Goal: Browse casually

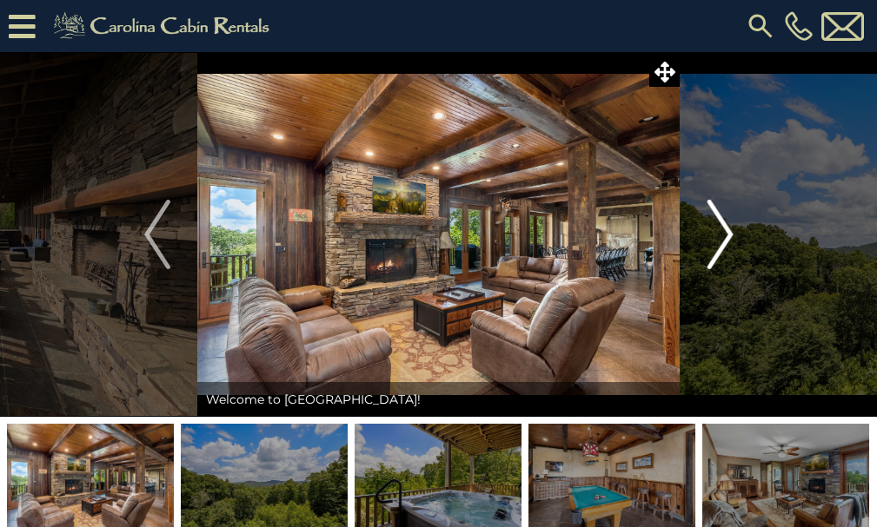
click at [729, 234] on img "Next" at bounding box center [719, 235] width 26 height 70
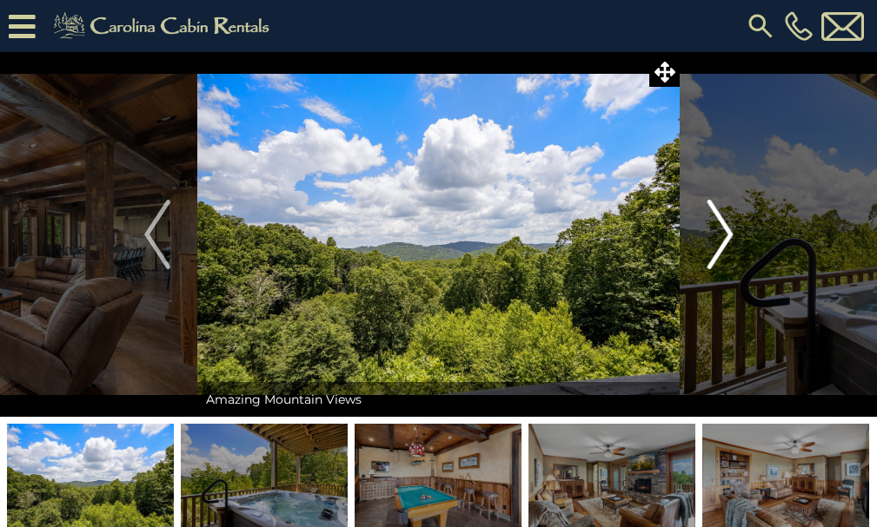
click at [729, 234] on img "Next" at bounding box center [719, 235] width 26 height 70
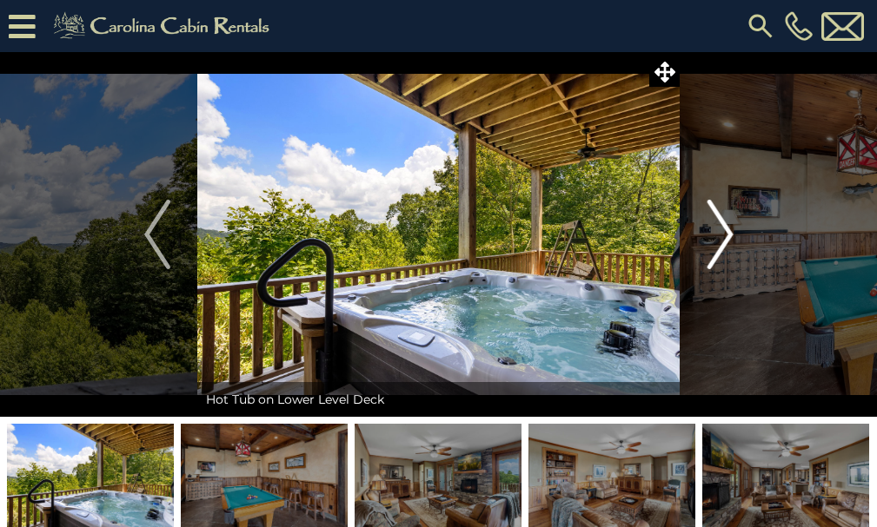
click at [729, 234] on img "Next" at bounding box center [719, 235] width 26 height 70
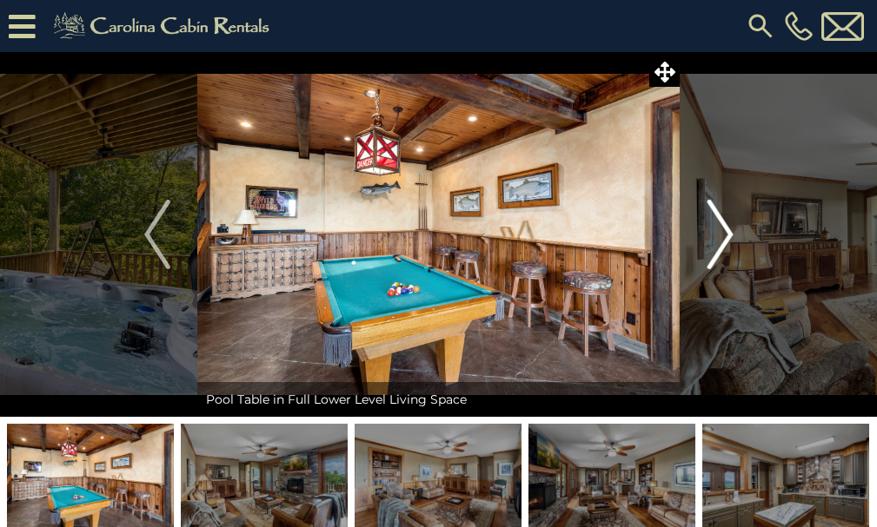
click at [729, 234] on img "Next" at bounding box center [719, 235] width 26 height 70
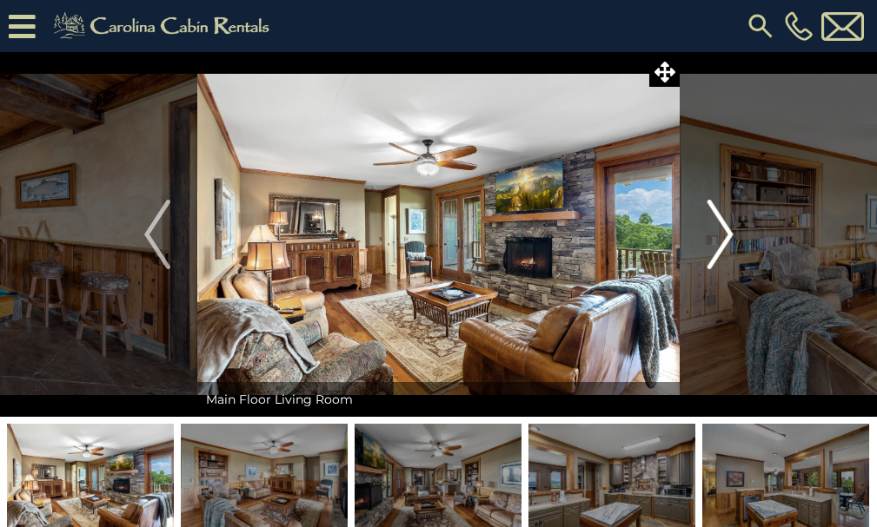
click at [729, 234] on img "Next" at bounding box center [719, 235] width 26 height 70
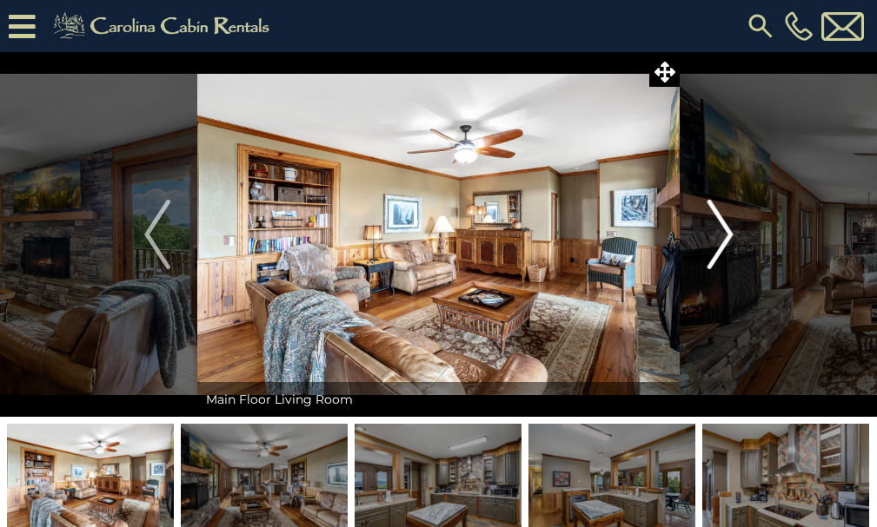
click at [729, 234] on img "Next" at bounding box center [719, 235] width 26 height 70
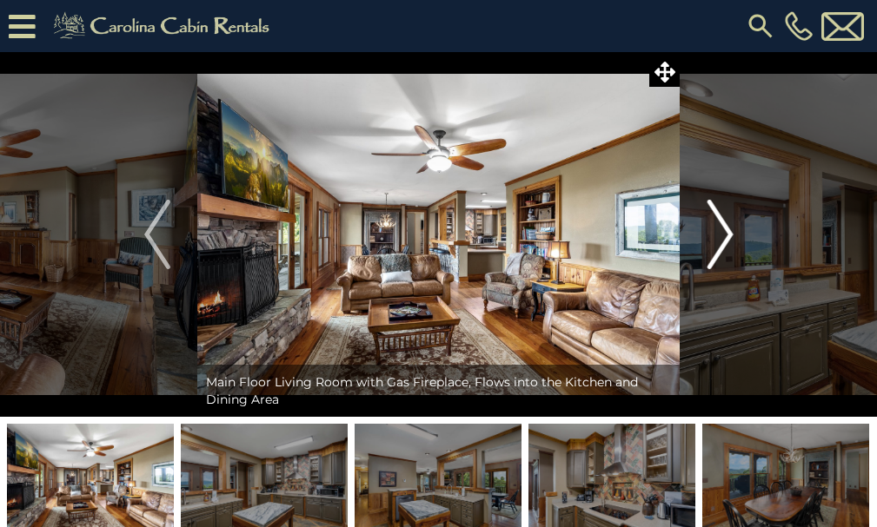
click at [729, 234] on img "Next" at bounding box center [719, 235] width 26 height 70
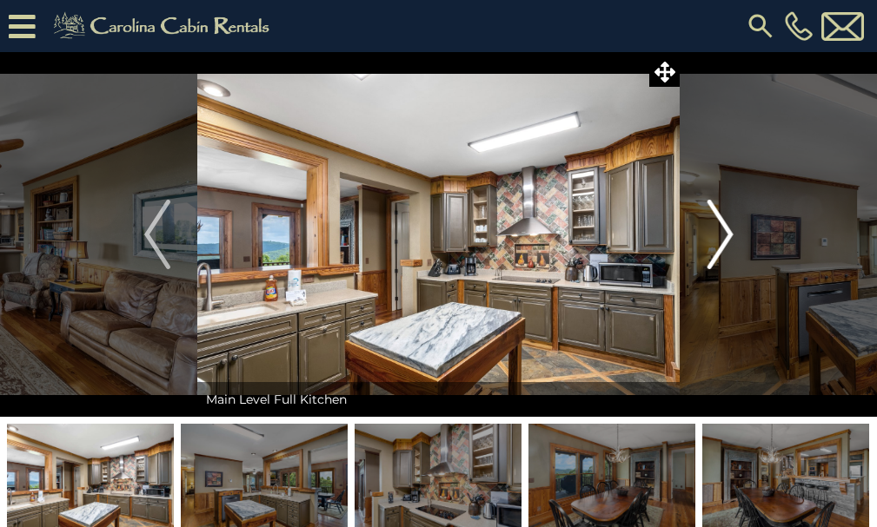
click at [729, 234] on img "Next" at bounding box center [719, 235] width 26 height 70
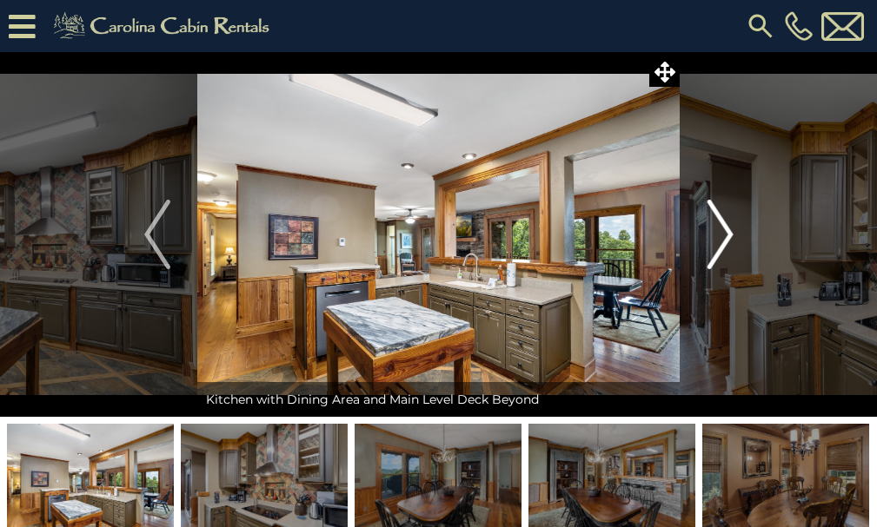
click at [729, 234] on img "Next" at bounding box center [719, 235] width 26 height 70
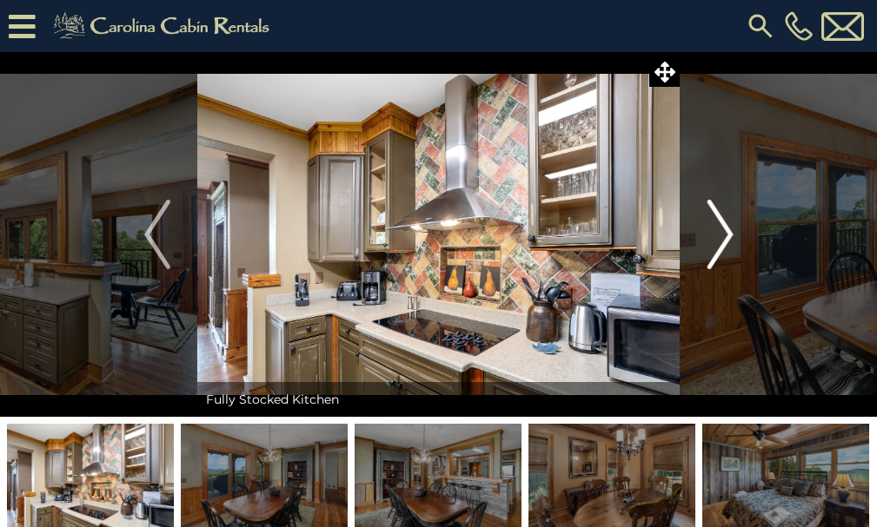
click at [729, 234] on img "Next" at bounding box center [719, 235] width 26 height 70
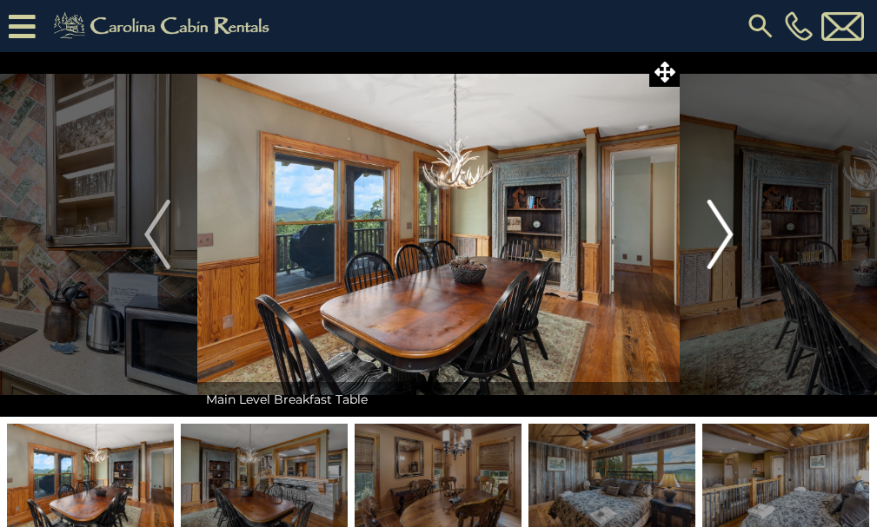
click at [729, 234] on img "Next" at bounding box center [719, 235] width 26 height 70
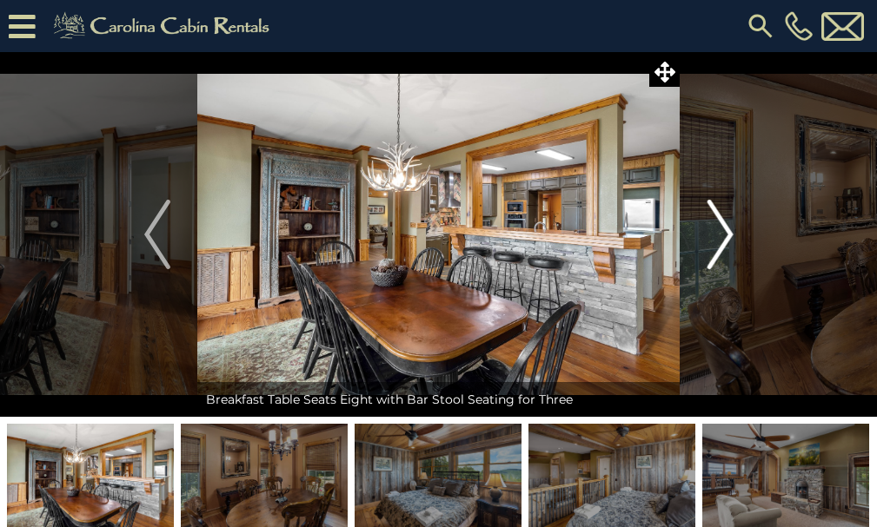
click at [729, 234] on img "Next" at bounding box center [719, 235] width 26 height 70
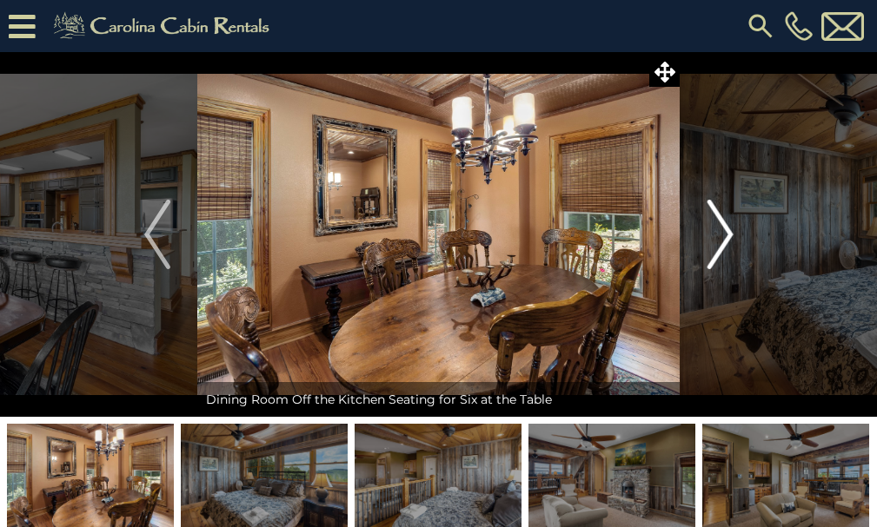
click at [729, 234] on img "Next" at bounding box center [719, 235] width 26 height 70
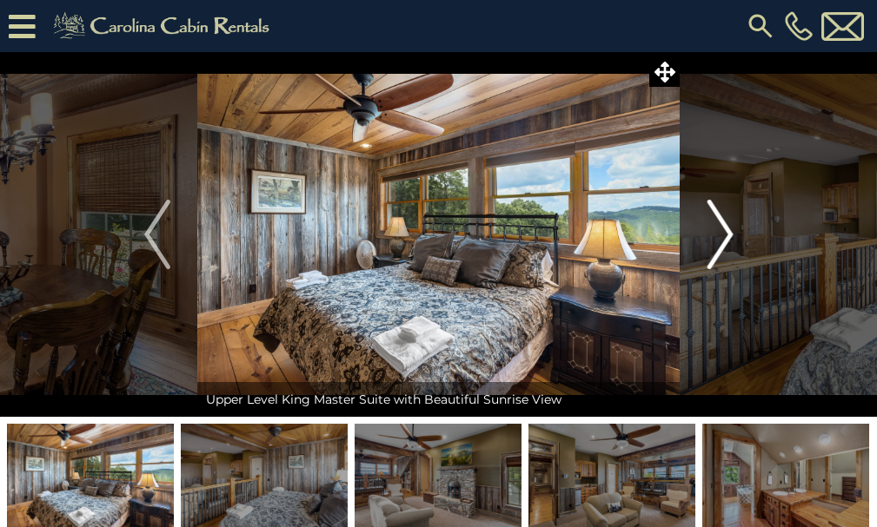
click at [729, 234] on img "Next" at bounding box center [719, 235] width 26 height 70
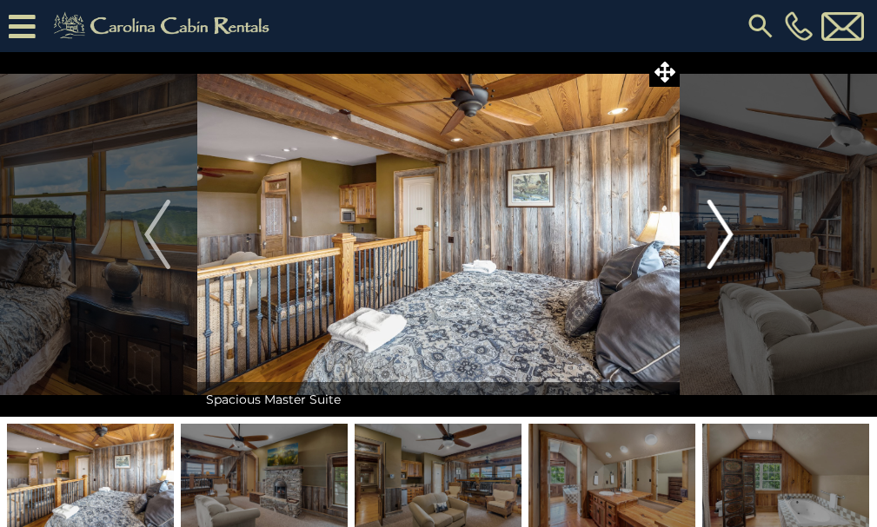
click at [729, 234] on img "Next" at bounding box center [719, 235] width 26 height 70
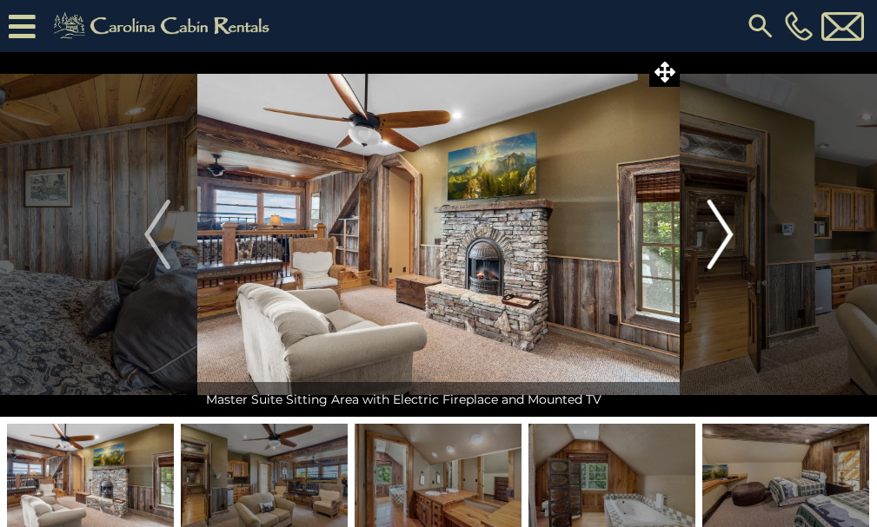
click at [729, 234] on img "Next" at bounding box center [719, 235] width 26 height 70
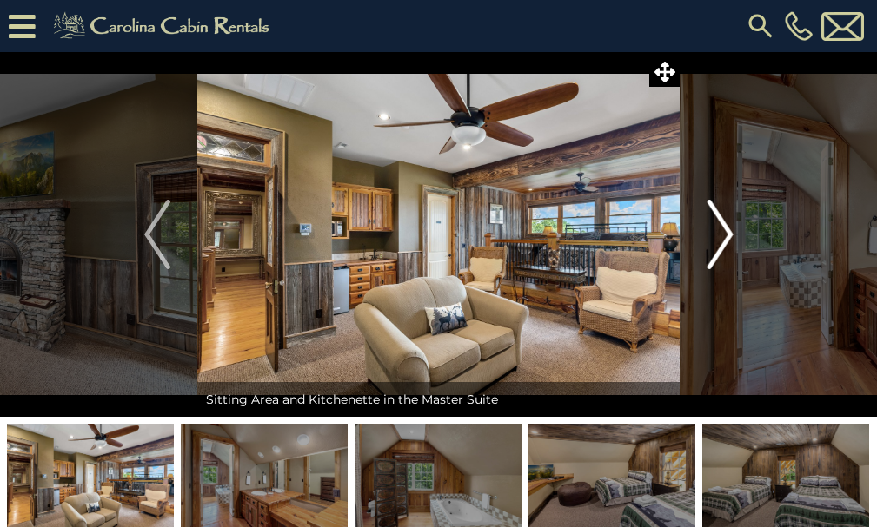
click at [729, 234] on img "Next" at bounding box center [719, 235] width 26 height 70
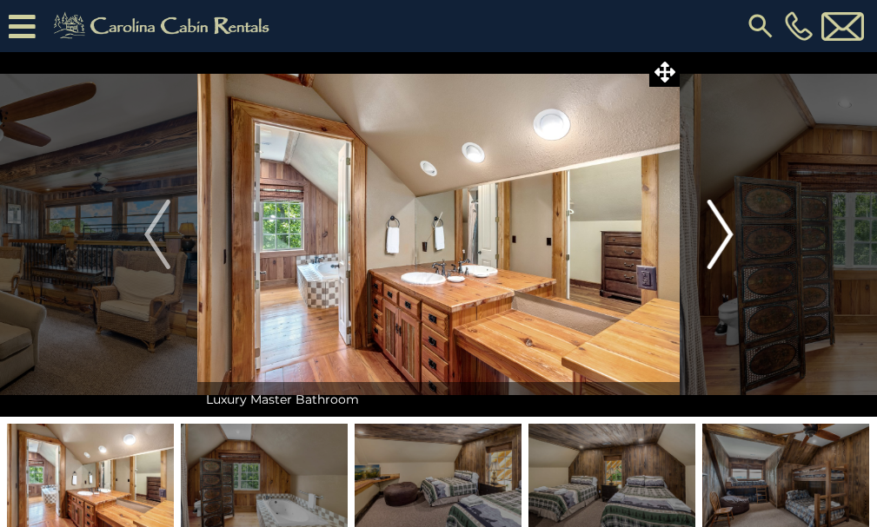
click at [729, 234] on img "Next" at bounding box center [719, 235] width 26 height 70
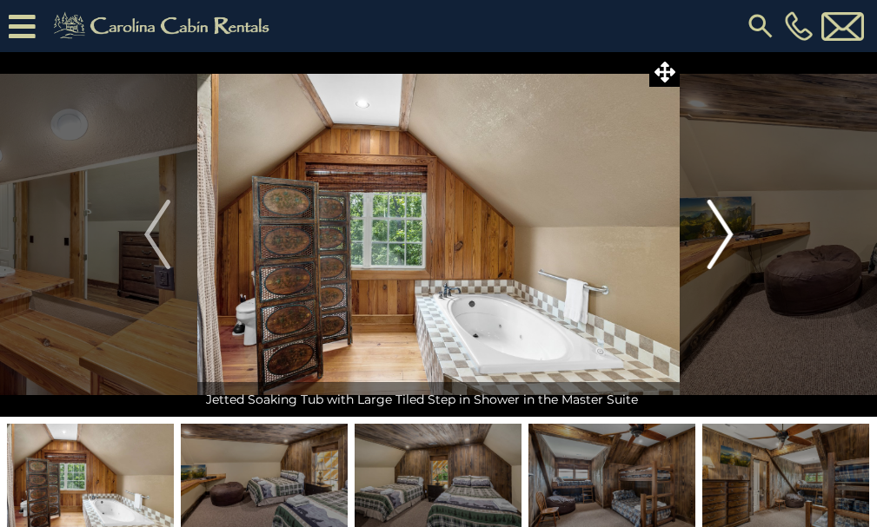
click at [729, 234] on img "Next" at bounding box center [719, 235] width 26 height 70
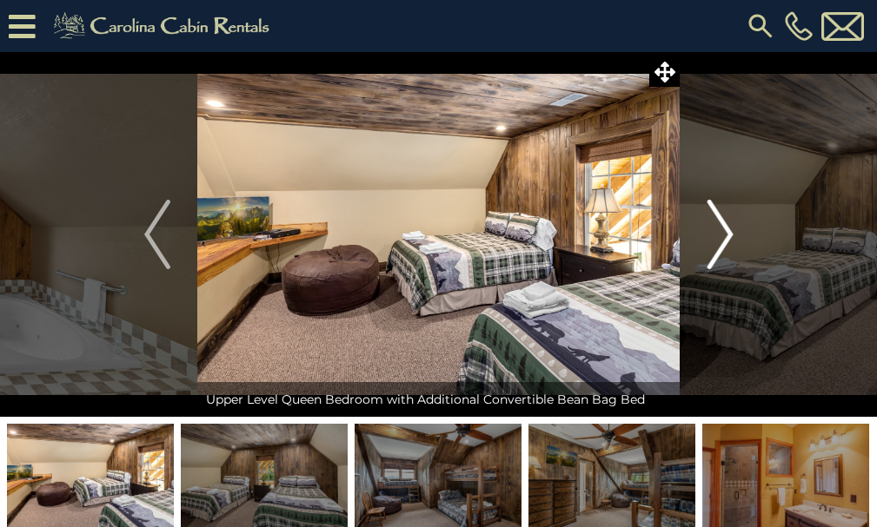
click at [729, 234] on img "Next" at bounding box center [719, 235] width 26 height 70
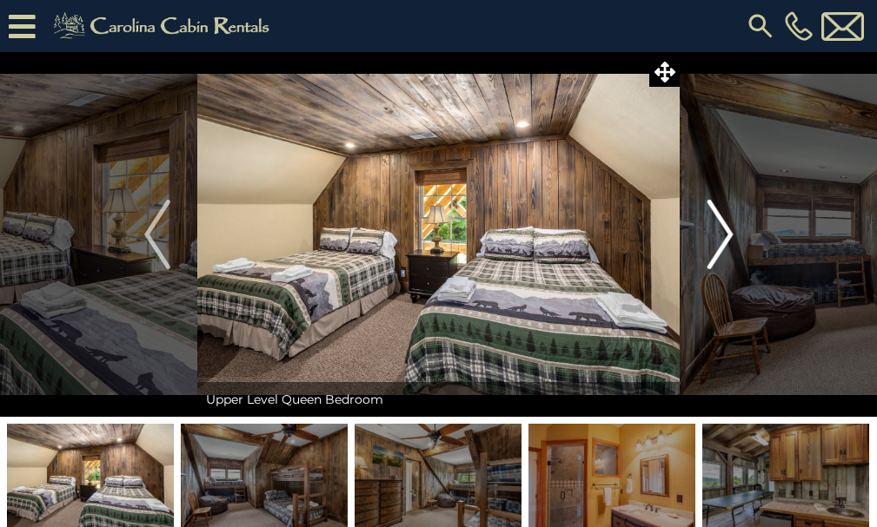
click at [729, 234] on img "Next" at bounding box center [719, 235] width 26 height 70
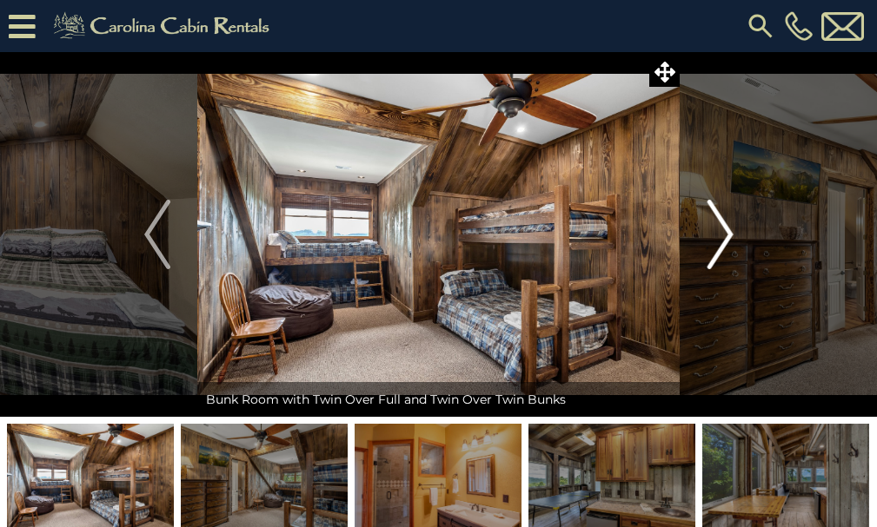
click at [729, 234] on img "Next" at bounding box center [719, 235] width 26 height 70
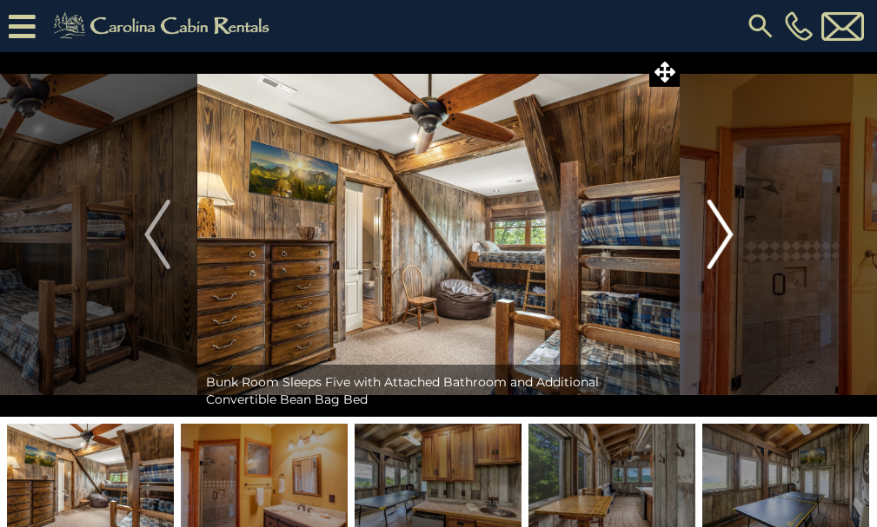
click at [729, 234] on img "Next" at bounding box center [719, 235] width 26 height 70
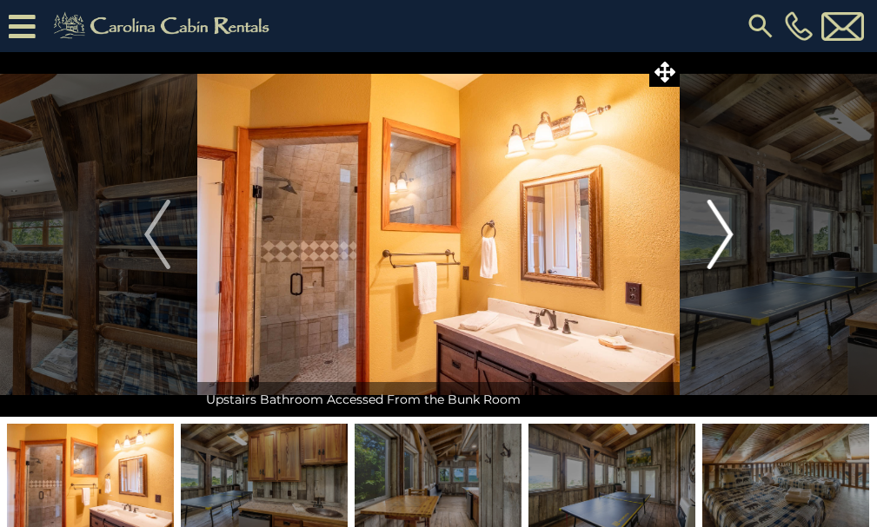
click at [729, 234] on img "Next" at bounding box center [719, 235] width 26 height 70
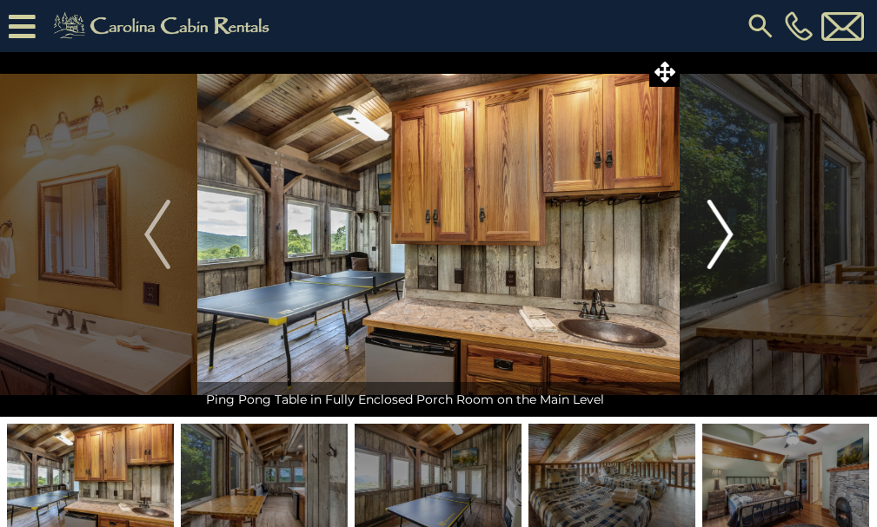
click at [729, 234] on img "Next" at bounding box center [719, 235] width 26 height 70
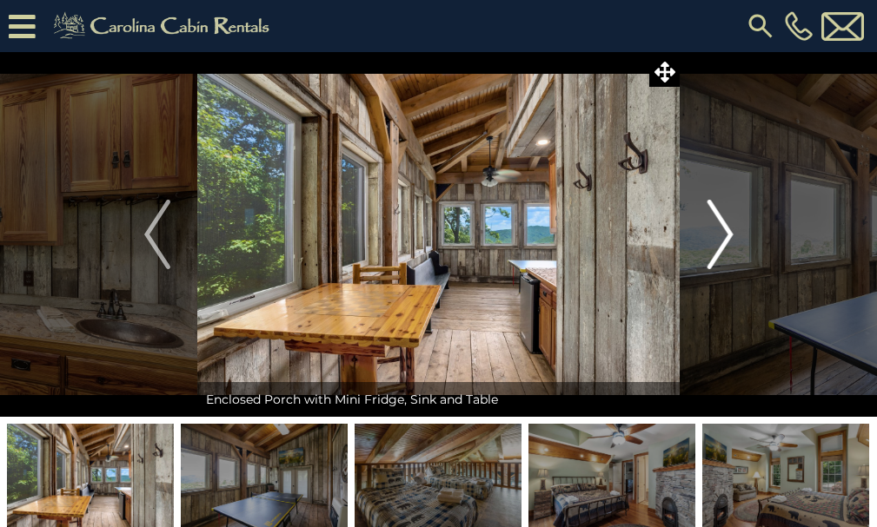
click at [729, 234] on img "Next" at bounding box center [719, 235] width 26 height 70
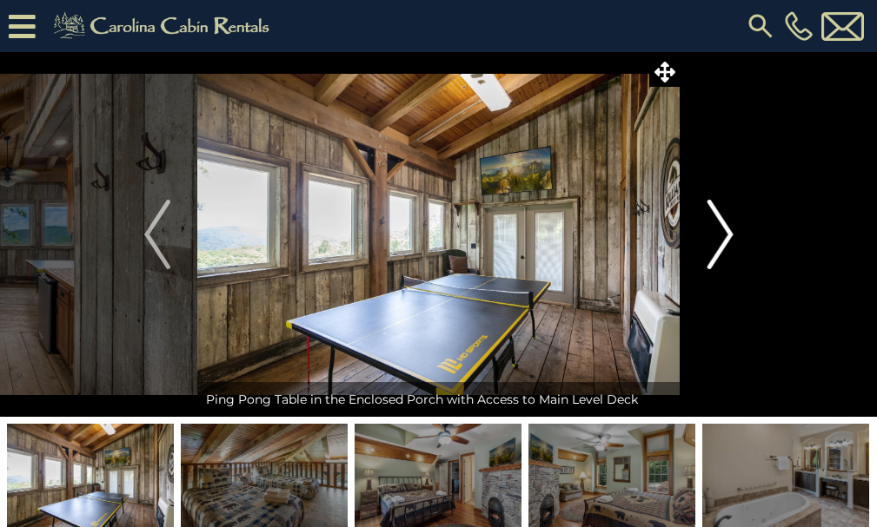
click at [729, 234] on img "Next" at bounding box center [719, 235] width 26 height 70
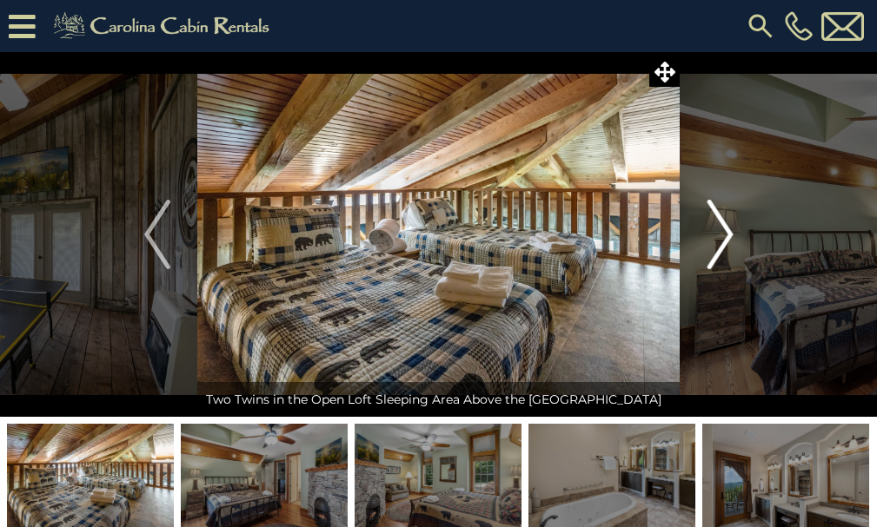
click at [729, 234] on img "Next" at bounding box center [719, 235] width 26 height 70
